Goal: Information Seeking & Learning: Learn about a topic

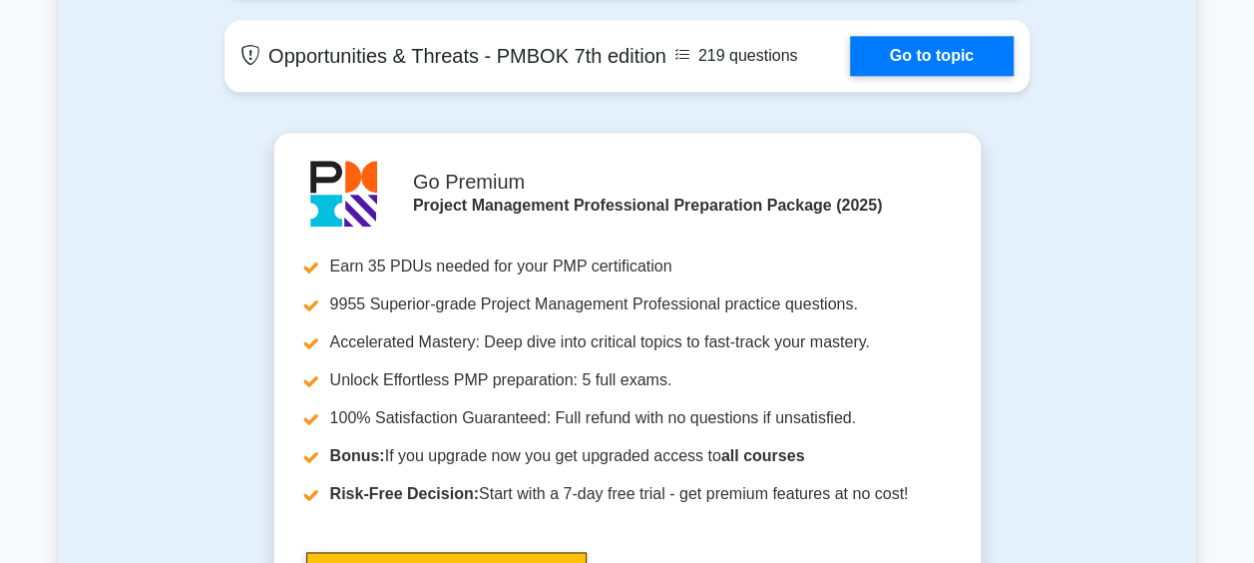
scroll to position [5414, 0]
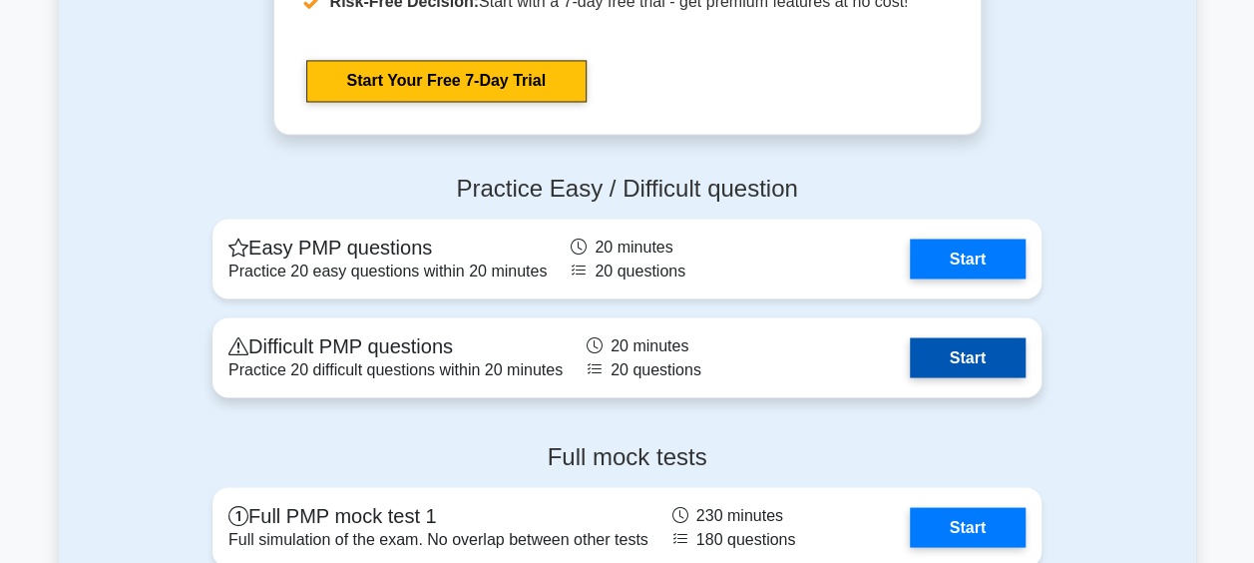
click at [976, 356] on link "Start" at bounding box center [968, 357] width 116 height 40
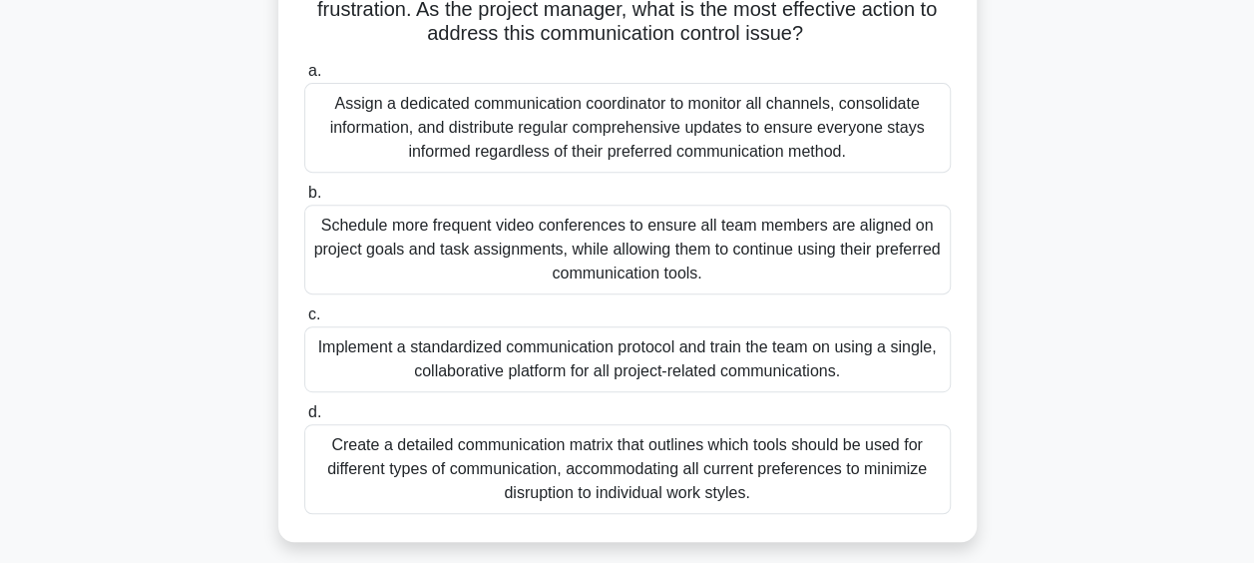
scroll to position [359, 0]
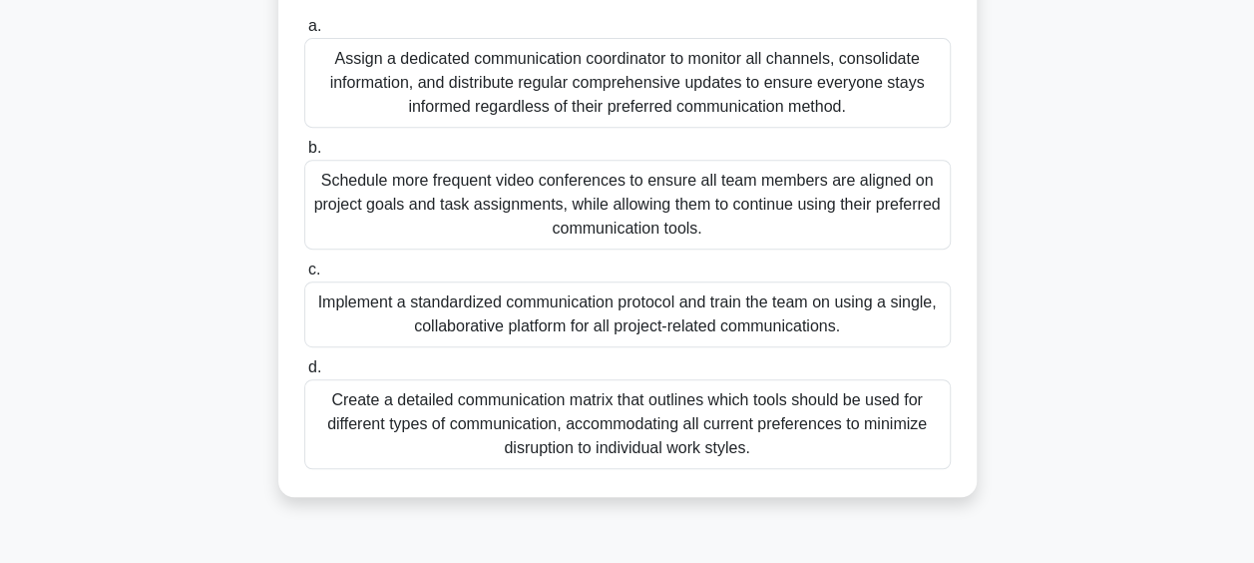
click at [829, 301] on div "Implement a standardized communication protocol and train the team on using a s…" at bounding box center [627, 314] width 647 height 66
click at [304, 276] on input "c. Implement a standardized communication protocol and train the team on using …" at bounding box center [304, 269] width 0 height 13
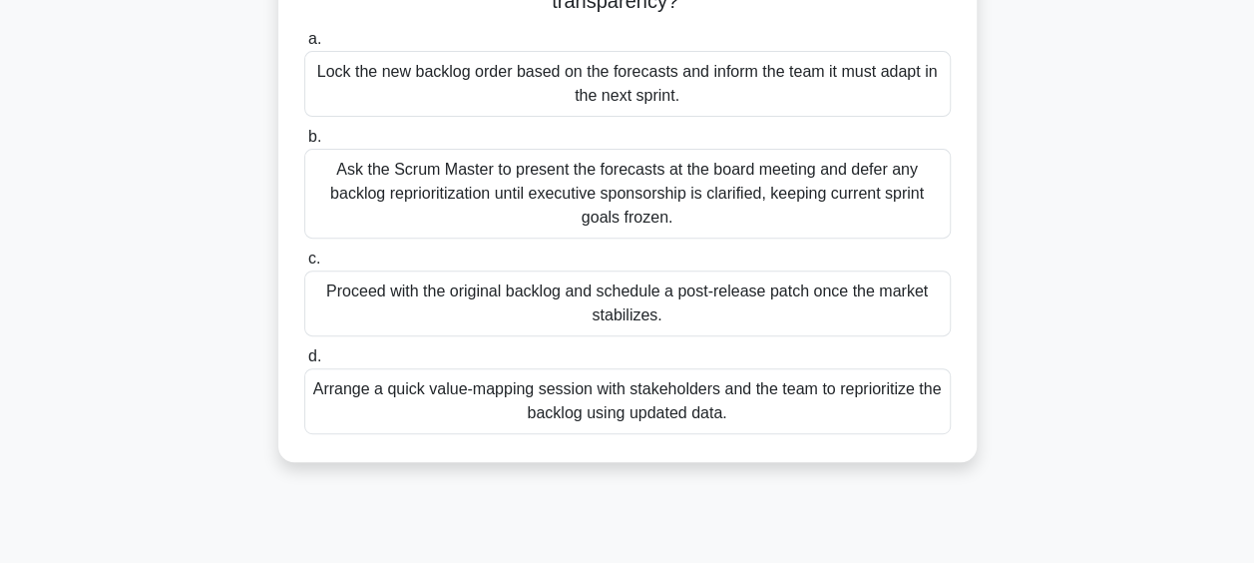
scroll to position [431, 0]
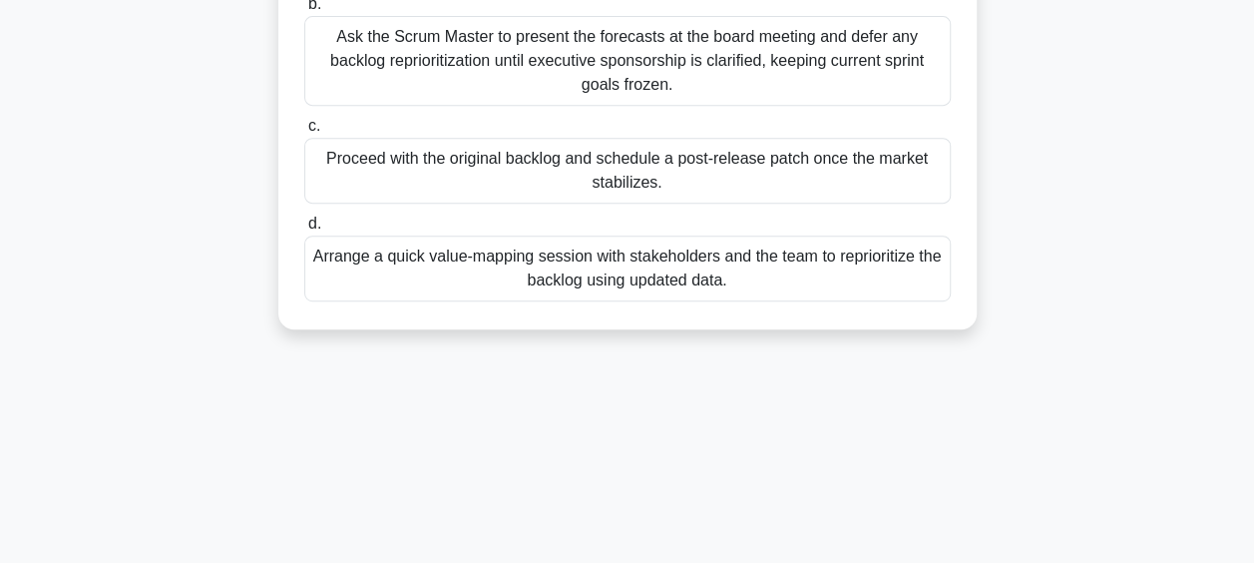
click at [641, 161] on div "Proceed with the original backlog and schedule a post-release patch once the ma…" at bounding box center [627, 171] width 647 height 66
click at [304, 133] on input "c. Proceed with the original backlog and schedule a post-release patch once the…" at bounding box center [304, 126] width 0 height 13
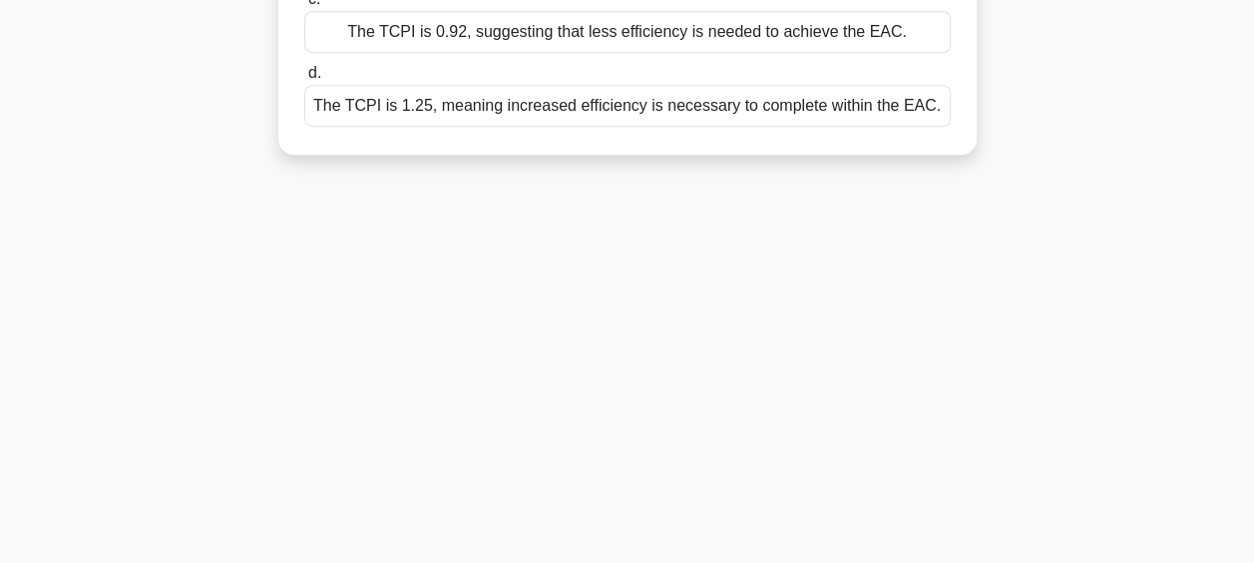
scroll to position [23, 0]
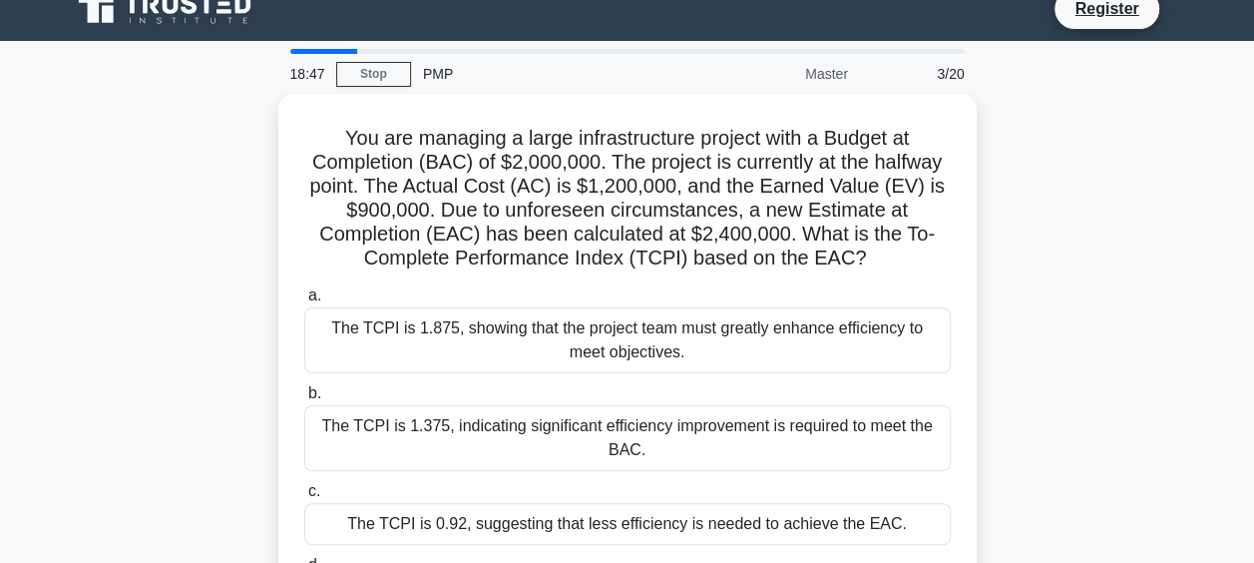
click at [1101, 206] on div "You are managing a large infrastructure project with a Budget at Completion (BA…" at bounding box center [628, 382] width 1138 height 577
click at [1245, 323] on main "18:39 Stop PMP Master 3/20 You are managing a large infrastructure project with…" at bounding box center [627, 548] width 1254 height 1014
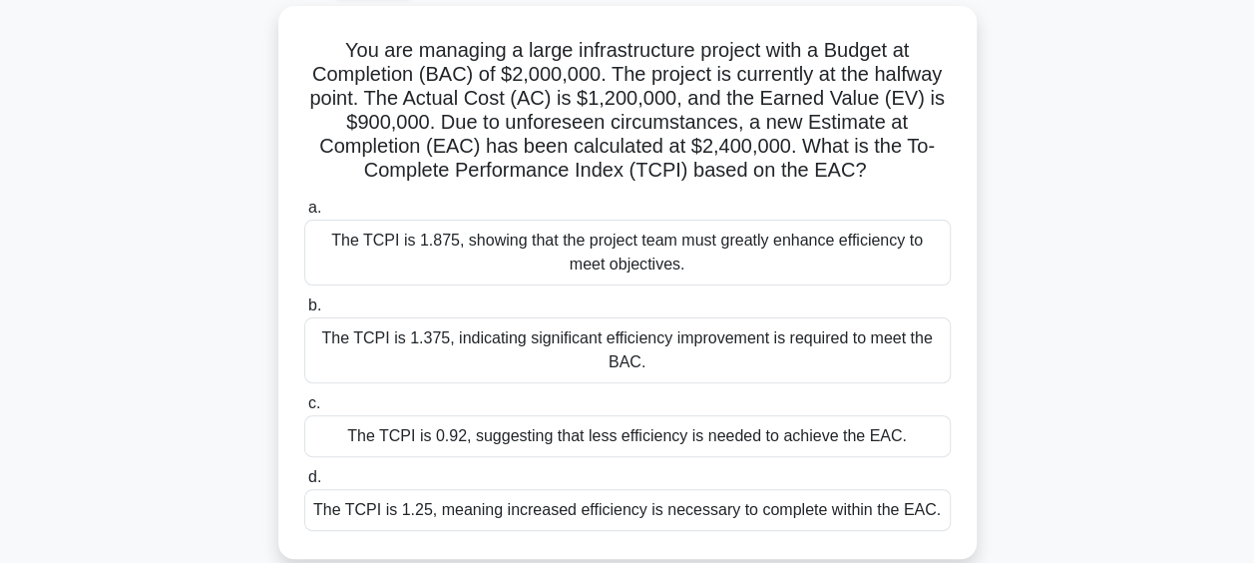
scroll to position [0, 0]
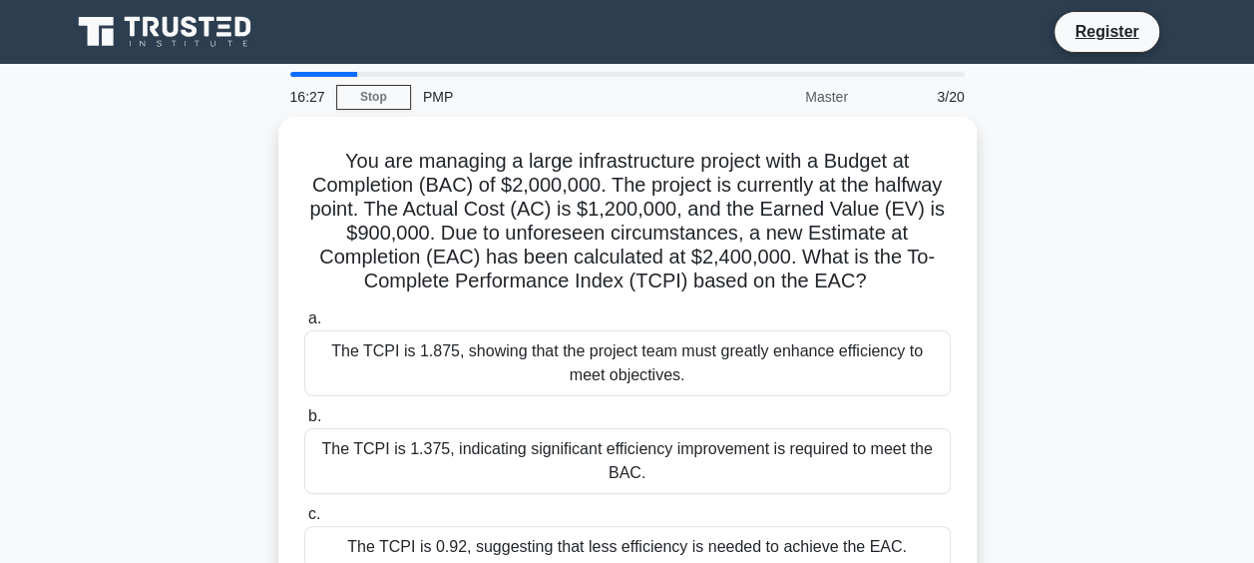
click at [1225, 179] on main "16:27 Stop PMP Master 3/20 You are managing a large infrastructure project with…" at bounding box center [627, 571] width 1254 height 1014
click at [1225, 179] on main "16:25 Stop PMP Master 3/20 You are managing a large infrastructure project with…" at bounding box center [627, 571] width 1254 height 1014
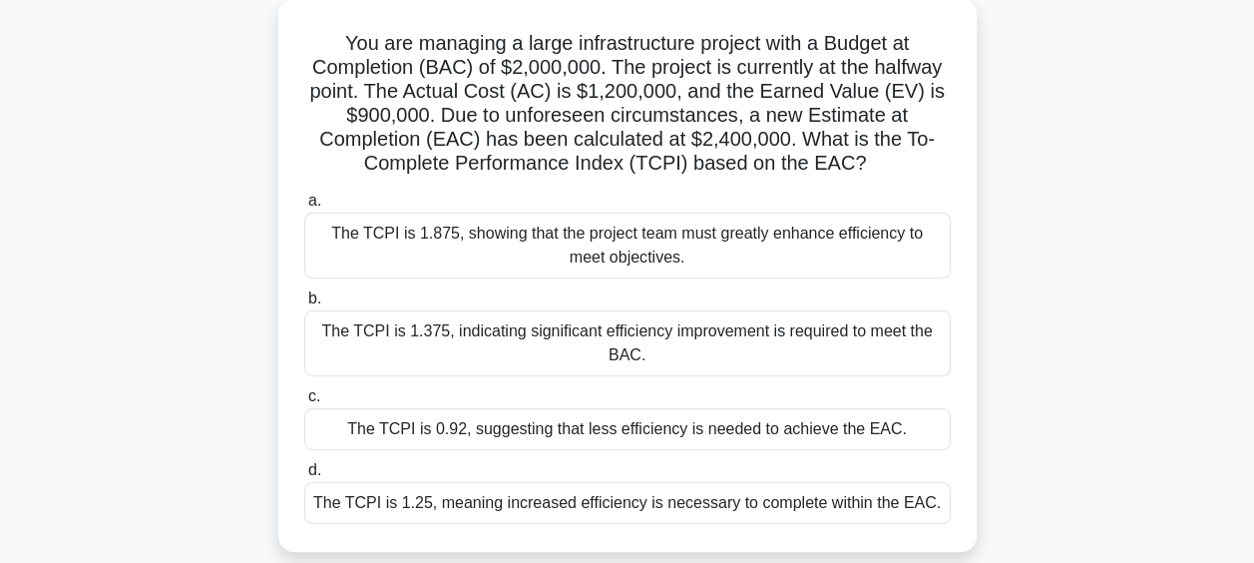
scroll to position [120, 0]
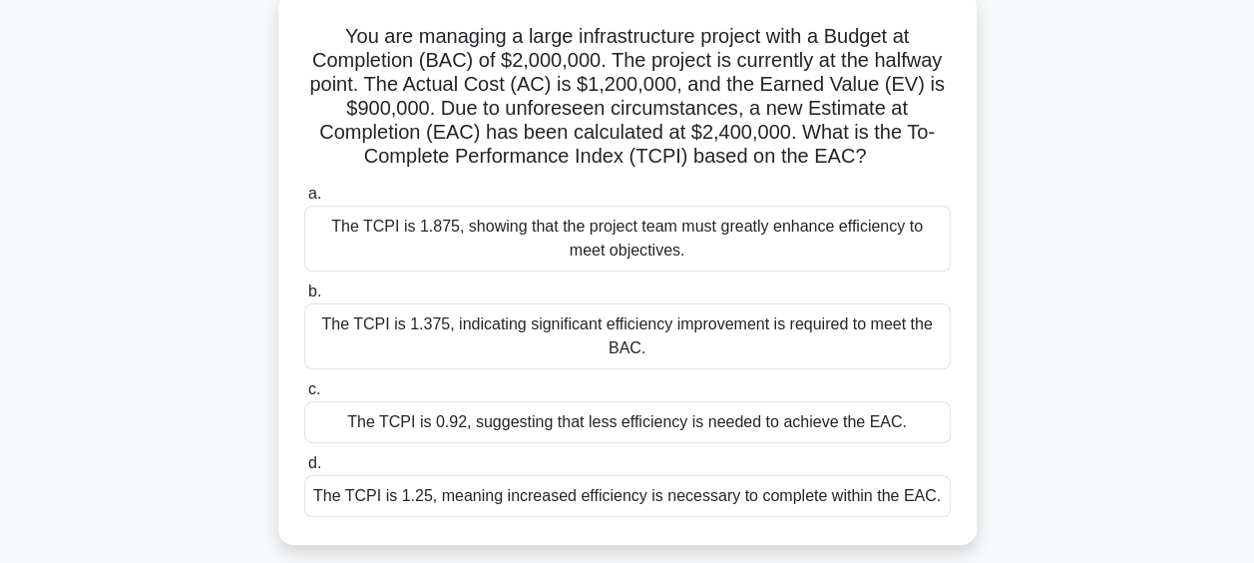
click at [680, 238] on div "The TCPI is 1.875, showing that the project team must greatly enhance efficienc…" at bounding box center [627, 239] width 647 height 66
click at [304, 201] on input "a. The TCPI is 1.875, showing that the project team must greatly enhance effici…" at bounding box center [304, 194] width 0 height 13
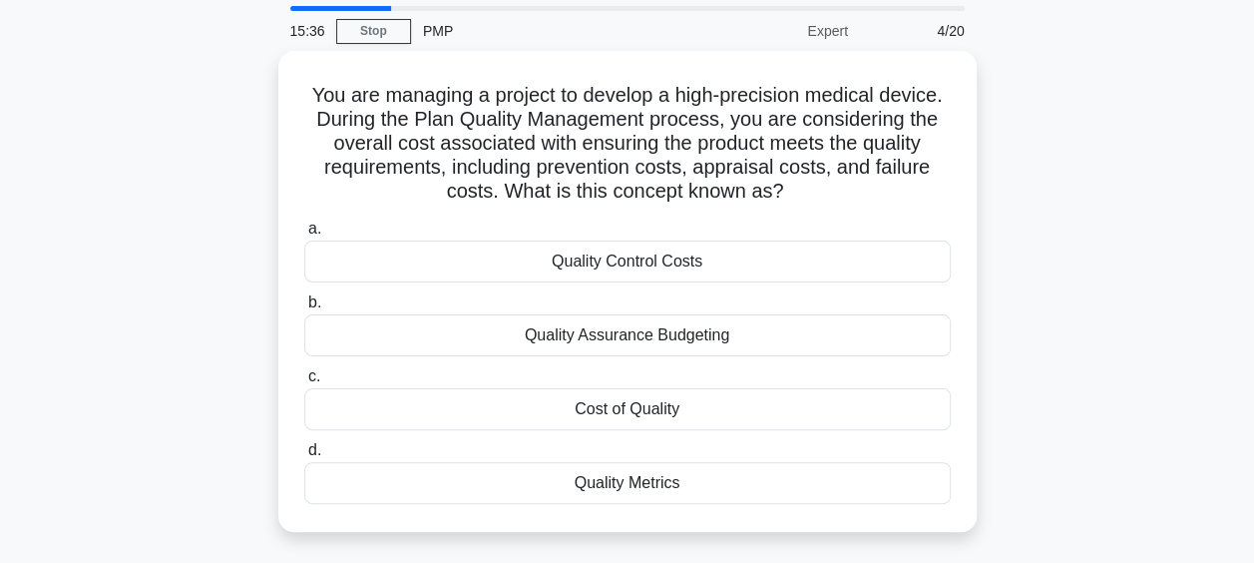
scroll to position [62, 0]
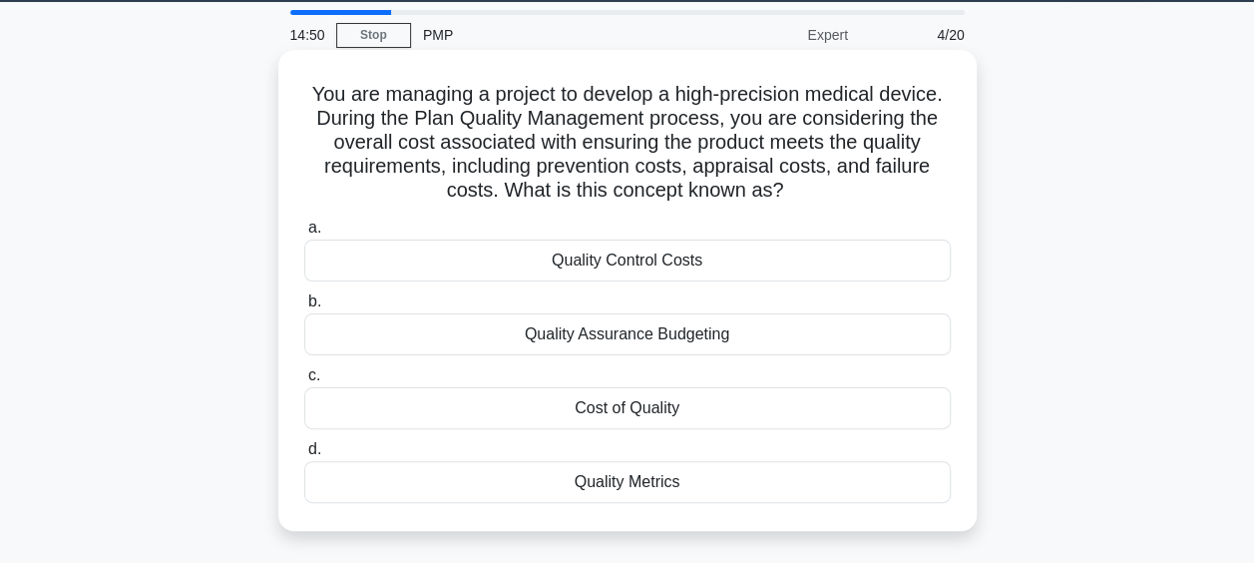
click at [756, 323] on div "Quality Assurance Budgeting" at bounding box center [627, 334] width 647 height 42
click at [304, 308] on input "b. Quality Assurance Budgeting" at bounding box center [304, 301] width 0 height 13
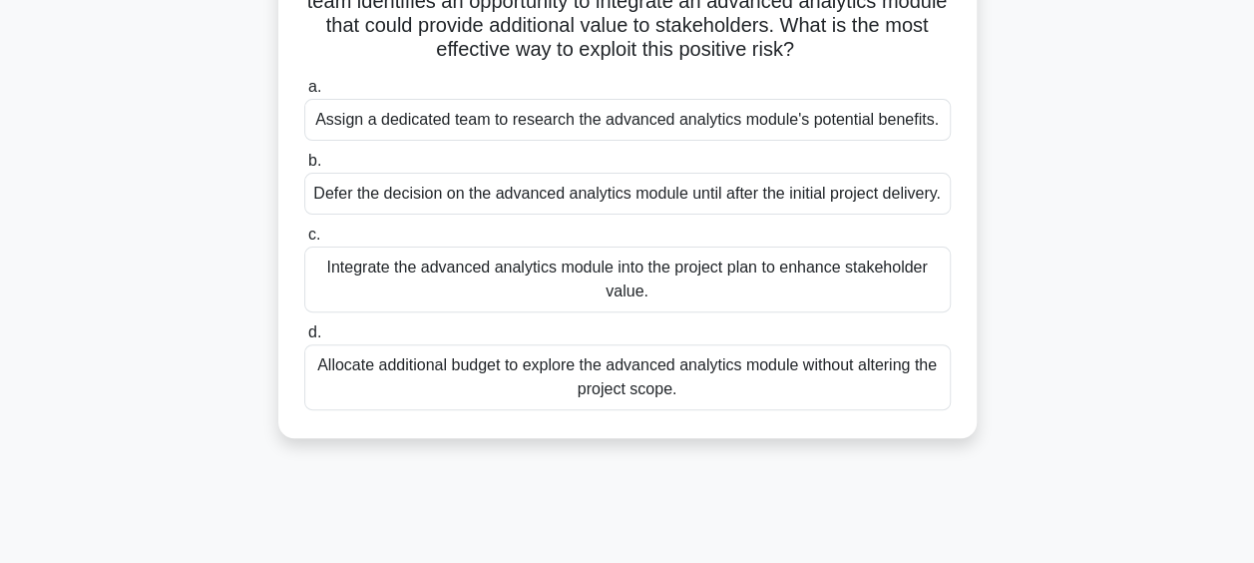
scroll to position [198, 0]
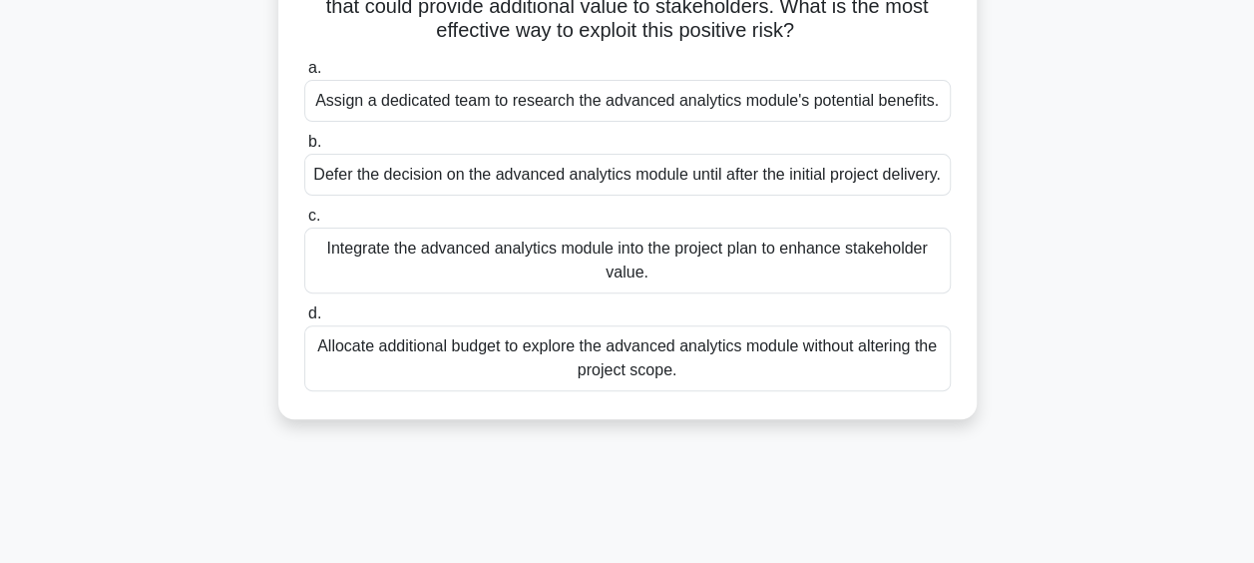
click at [790, 391] on div "Allocate additional budget to explore the advanced analytics module without alt…" at bounding box center [627, 358] width 647 height 66
click at [304, 320] on input "d. Allocate additional budget to explore the advanced analytics module without …" at bounding box center [304, 313] width 0 height 13
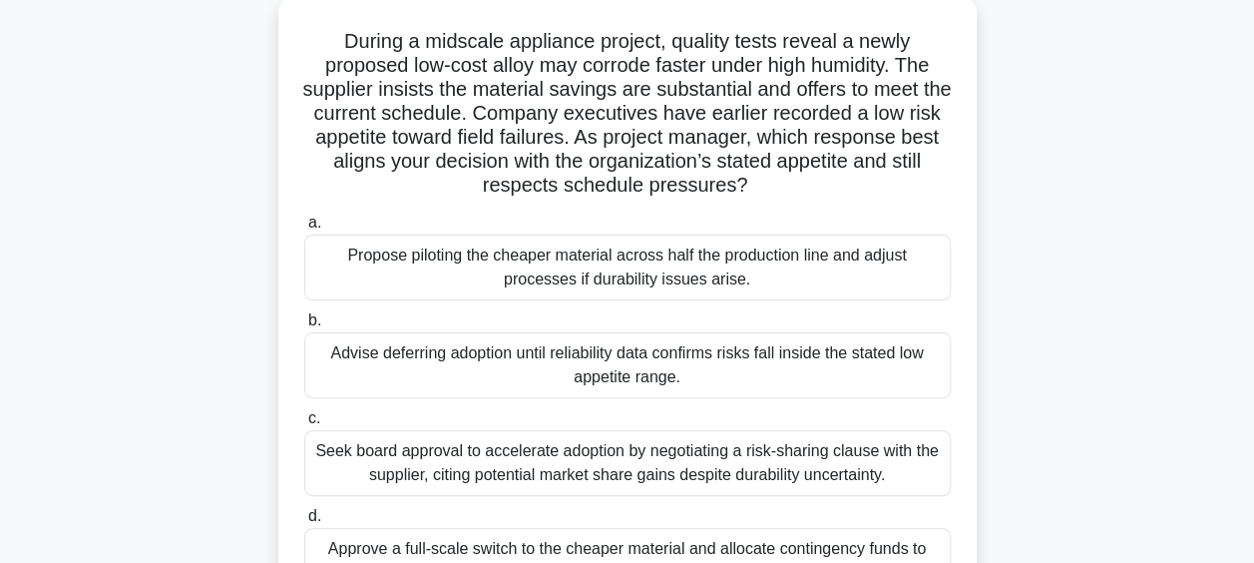
scroll to position [125, 0]
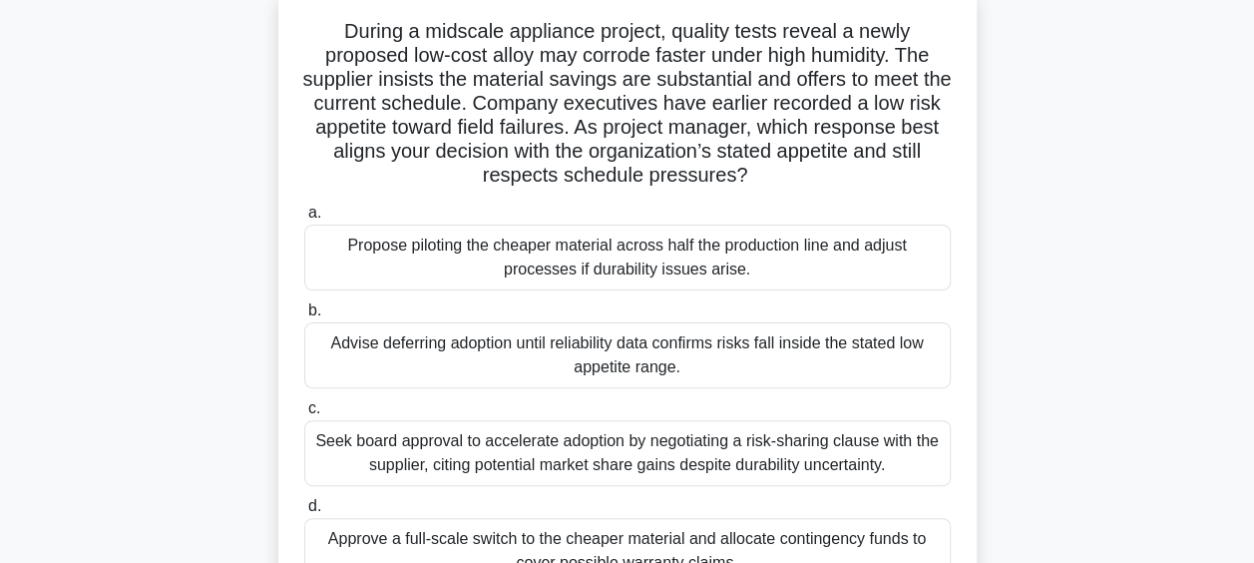
click at [779, 474] on div "Seek board approval to accelerate adoption by negotiating a risk-sharing clause…" at bounding box center [627, 453] width 647 height 66
click at [304, 415] on input "c. Seek board approval to accelerate adoption by negotiating a risk-sharing cla…" at bounding box center [304, 408] width 0 height 13
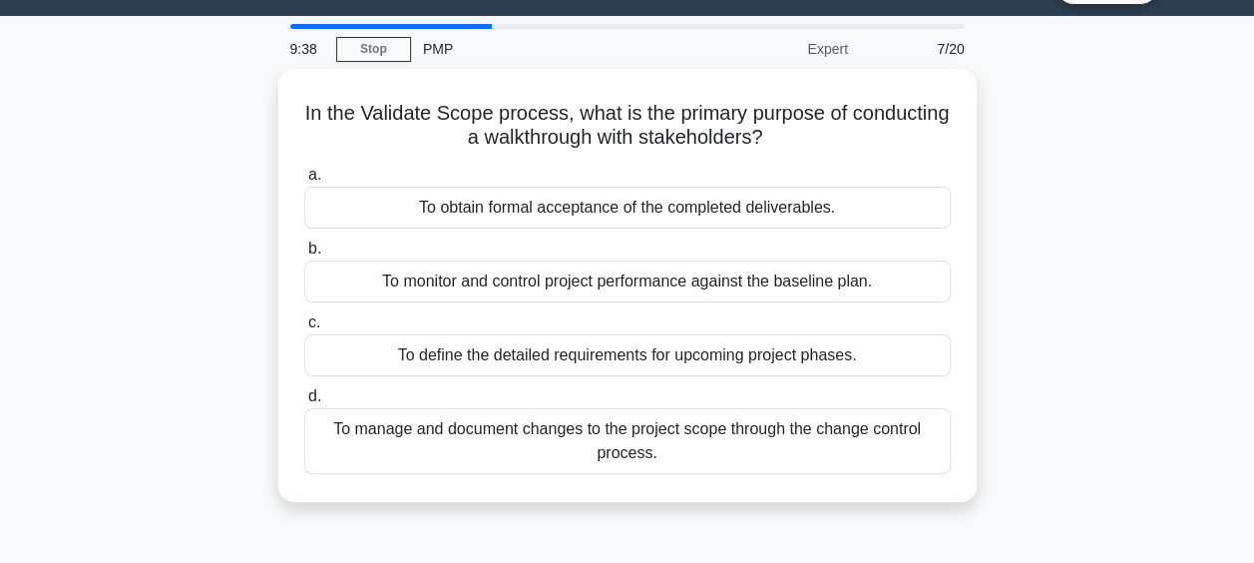
scroll to position [50, 0]
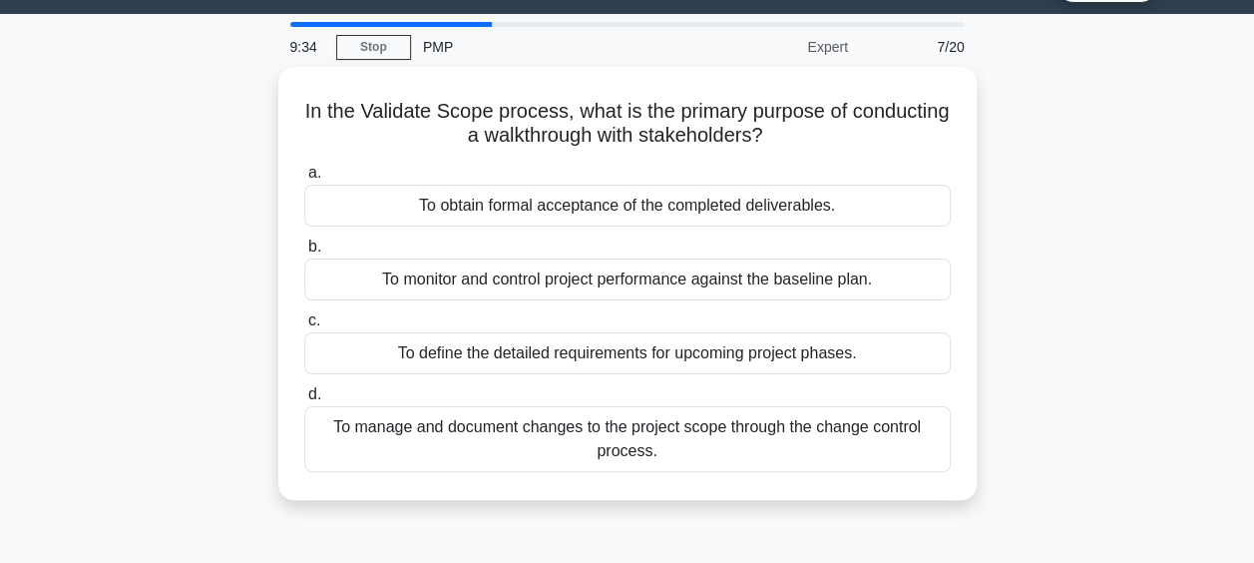
click at [1249, 278] on main "9:34 Stop PMP Expert 7/20 In the Validate Scope process, what is the primary pu…" at bounding box center [627, 521] width 1254 height 1014
